Goal: Task Accomplishment & Management: Complete application form

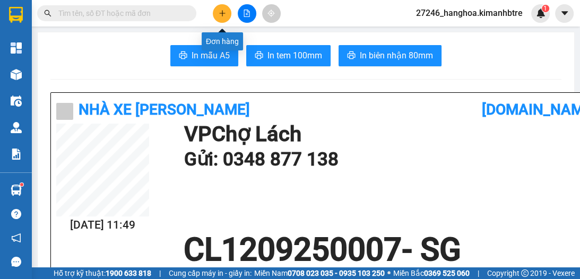
click at [220, 17] on button at bounding box center [222, 13] width 19 height 19
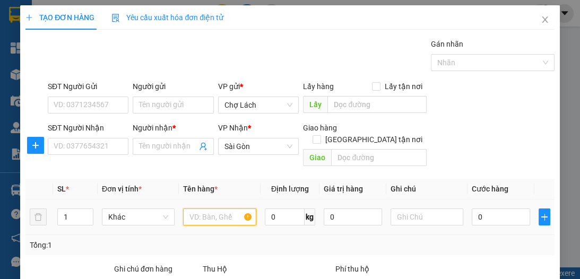
click at [198, 208] on input "text" at bounding box center [219, 216] width 73 height 17
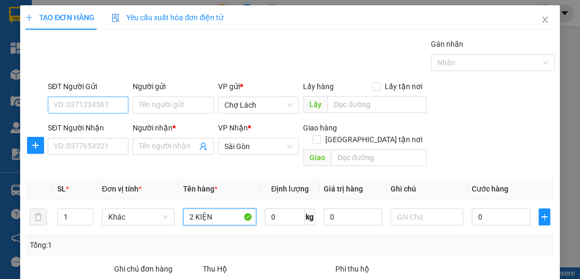
type input "2 KIỆN"
click at [81, 106] on input "SĐT Người Gửi" at bounding box center [88, 105] width 81 height 17
click at [95, 108] on input "SĐT Người Gửi" at bounding box center [88, 105] width 81 height 17
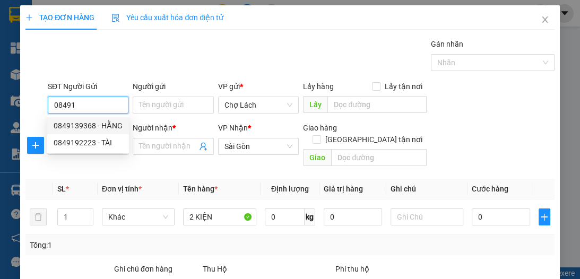
click at [109, 125] on div "0849139368 - HẰNG" at bounding box center [88, 126] width 69 height 12
type input "0849139368"
type input "HẰNG"
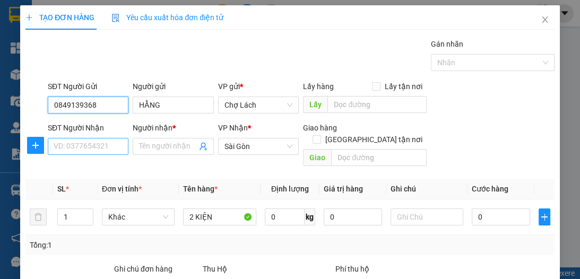
type input "0849139368"
click at [114, 145] on input "SĐT Người Nhận" at bounding box center [88, 146] width 81 height 17
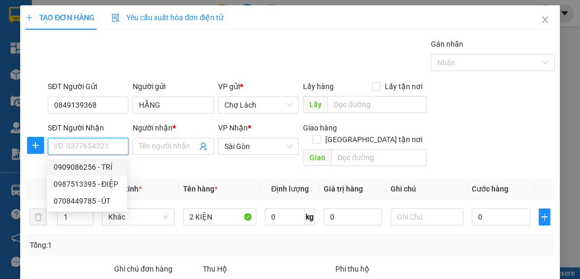
click at [112, 165] on div "0909086256 - TRÍ" at bounding box center [87, 167] width 67 height 12
type input "0909086256"
type input "TRÍ"
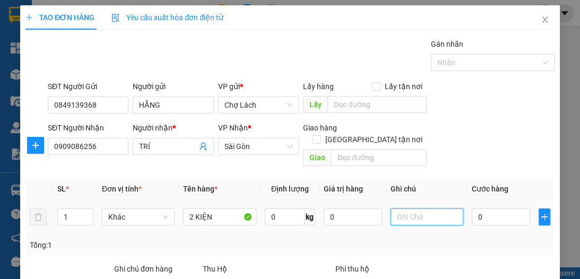
click at [440, 208] on input "text" at bounding box center [426, 216] width 73 height 17
click at [475, 208] on input "0" at bounding box center [501, 216] width 58 height 17
type input "6"
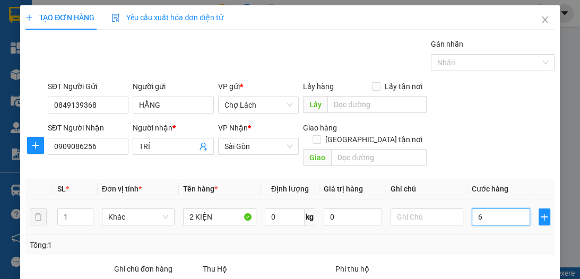
type input "60"
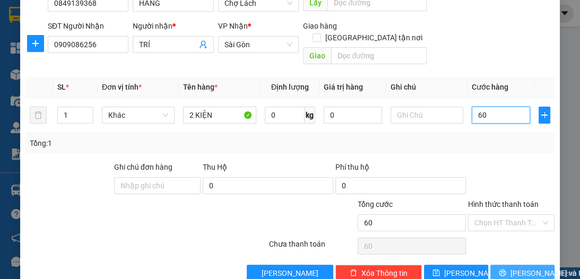
scroll to position [112, 0]
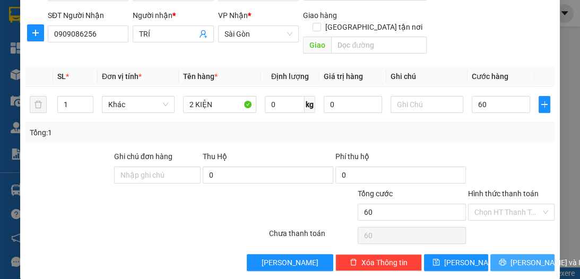
click at [522, 257] on span "[PERSON_NAME] và In" at bounding box center [547, 263] width 74 height 12
type input "60.000"
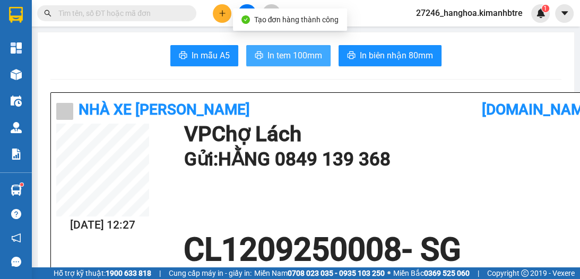
click at [283, 53] on span "In tem 100mm" at bounding box center [294, 55] width 55 height 13
click at [285, 63] on button "In tem 100mm" at bounding box center [288, 55] width 84 height 21
click at [278, 53] on span "In tem 100mm" at bounding box center [294, 55] width 55 height 13
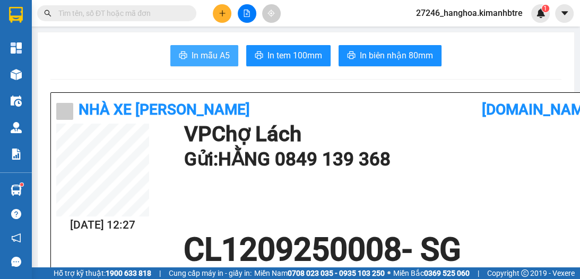
scroll to position [63, 0]
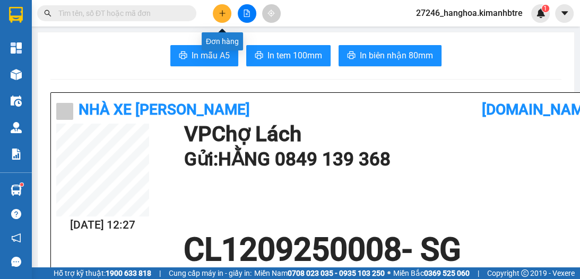
click at [219, 16] on icon "plus" at bounding box center [222, 13] width 7 height 7
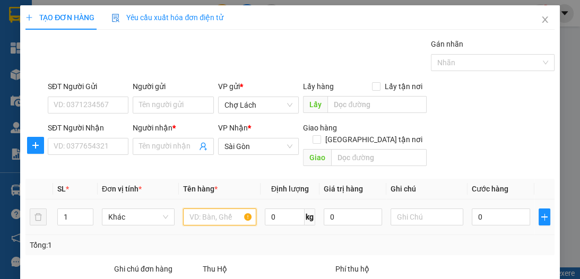
click at [193, 208] on input "text" at bounding box center [219, 216] width 73 height 17
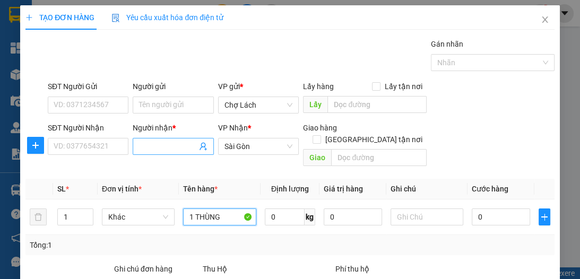
type input "1 THÙNG"
click at [148, 148] on input "Người nhận *" at bounding box center [167, 147] width 57 height 12
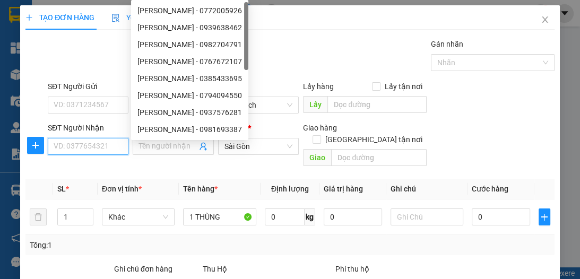
click at [107, 149] on input "SĐT Người Nhận" at bounding box center [88, 146] width 81 height 17
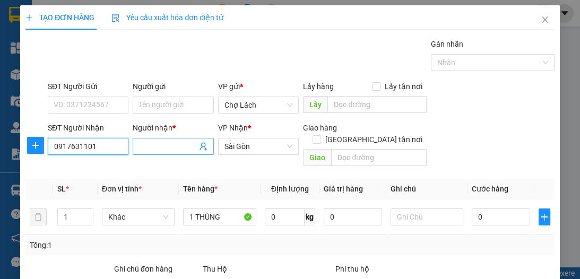
type input "0917631101"
click at [142, 149] on input "Người nhận *" at bounding box center [167, 147] width 57 height 12
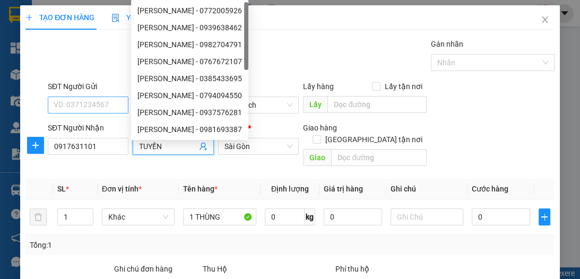
type input "TUYỀN"
click at [81, 104] on input "SĐT Người Gửi" at bounding box center [88, 105] width 81 height 17
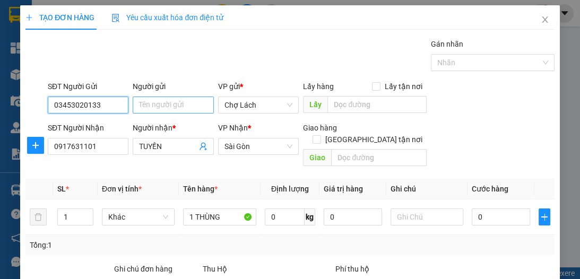
type input "03453020133"
click at [143, 100] on input "Người gửi" at bounding box center [173, 105] width 81 height 17
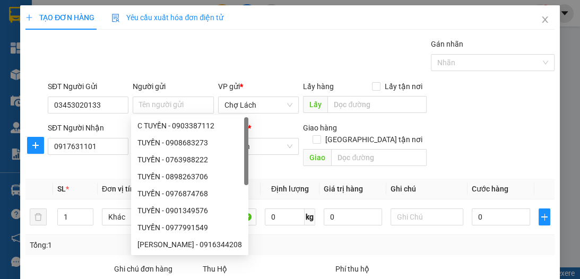
click at [112, 51] on div "Gán nhãn Nhãn" at bounding box center [301, 56] width 511 height 37
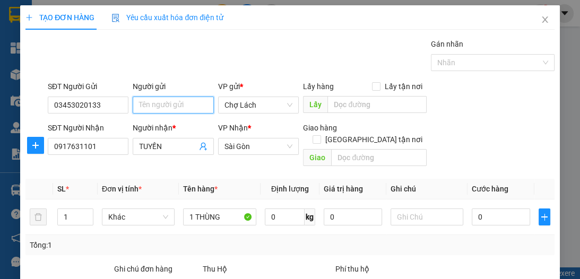
click at [137, 107] on input "Người gửi" at bounding box center [173, 105] width 81 height 17
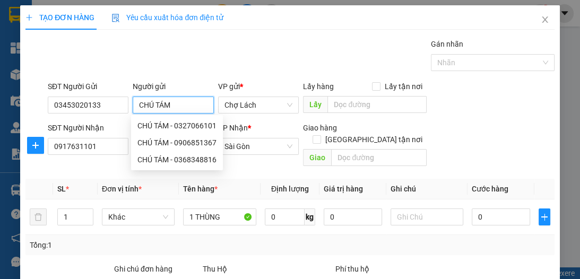
type input "CHÚ TÁM"
click at [189, 50] on div "Gán nhãn Nhãn" at bounding box center [301, 56] width 511 height 37
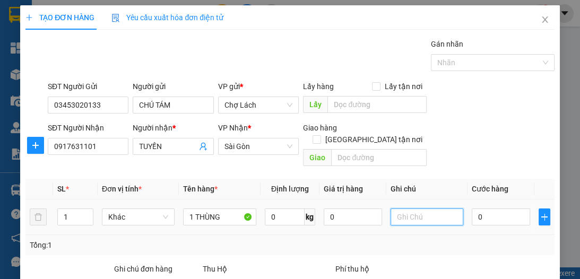
click at [444, 208] on input "text" at bounding box center [426, 216] width 73 height 17
click at [473, 208] on input "0" at bounding box center [501, 216] width 58 height 17
type input "4"
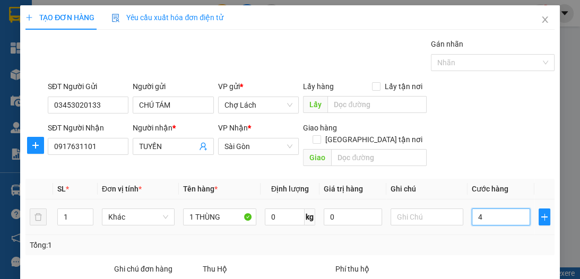
type input "40"
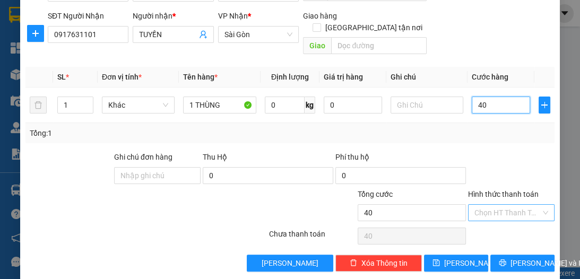
scroll to position [112, 0]
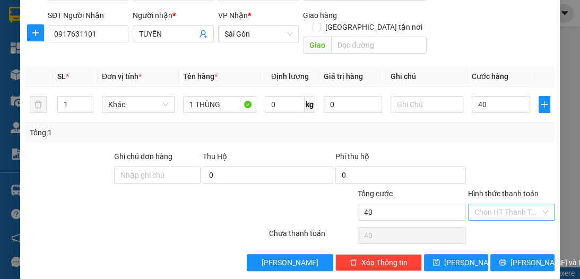
click at [494, 204] on input "Hình thức thanh toán" at bounding box center [507, 212] width 66 height 16
type input "40.000"
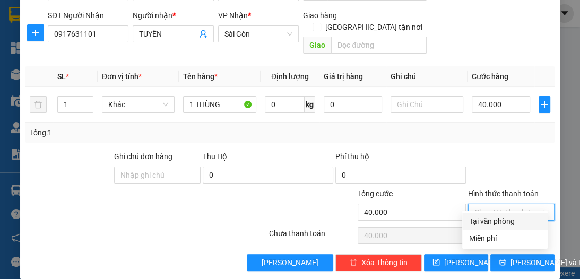
drag, startPoint x: 487, startPoint y: 219, endPoint x: 495, endPoint y: 225, distance: 9.9
click at [488, 219] on div "Tại văn phòng" at bounding box center [504, 221] width 73 height 12
type input "0"
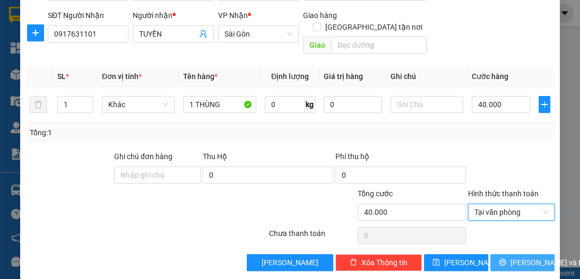
click at [511, 257] on span "[PERSON_NAME] và In" at bounding box center [547, 263] width 74 height 12
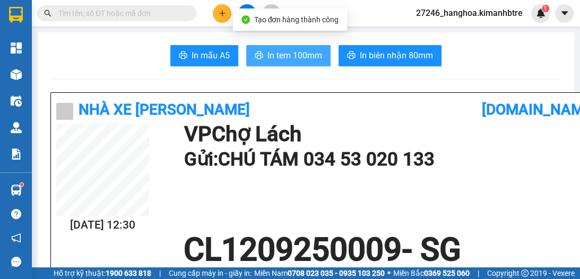
click at [301, 51] on span "In tem 100mm" at bounding box center [294, 55] width 55 height 13
